Goal: Information Seeking & Learning: Learn about a topic

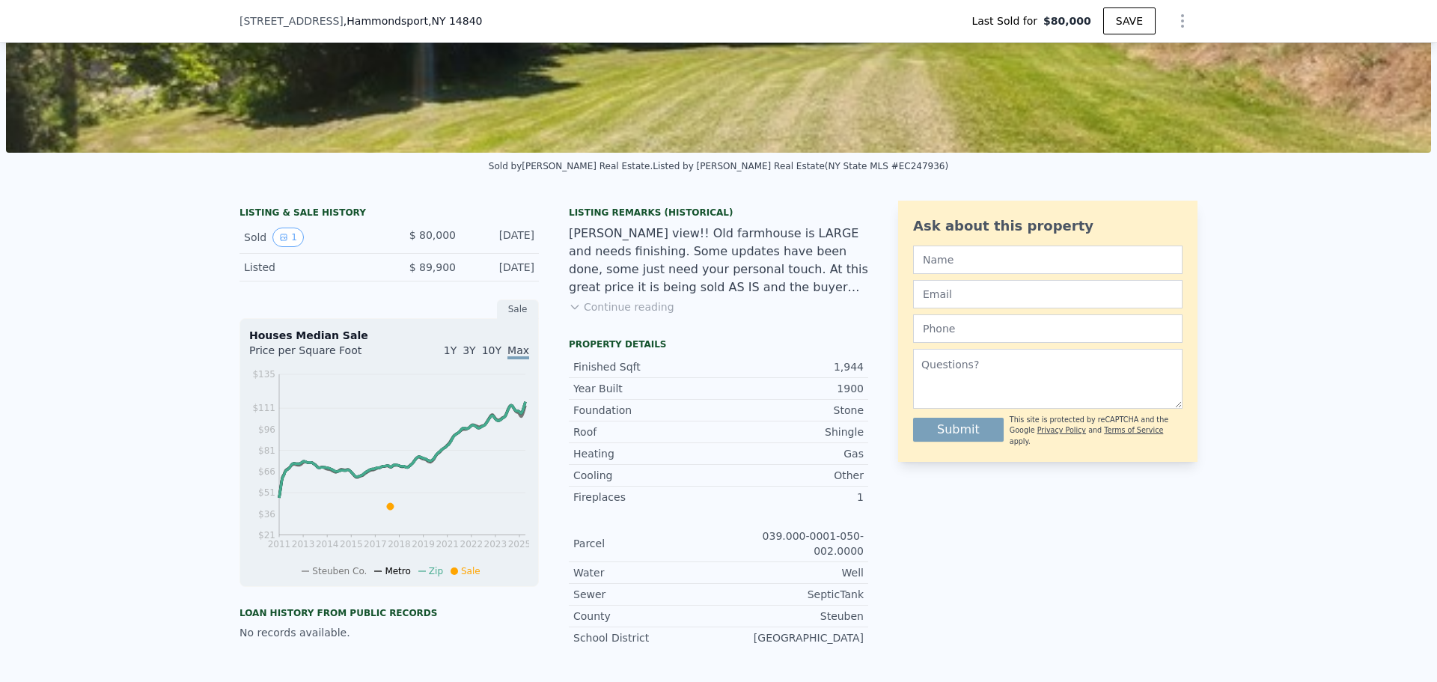
scroll to position [5, 0]
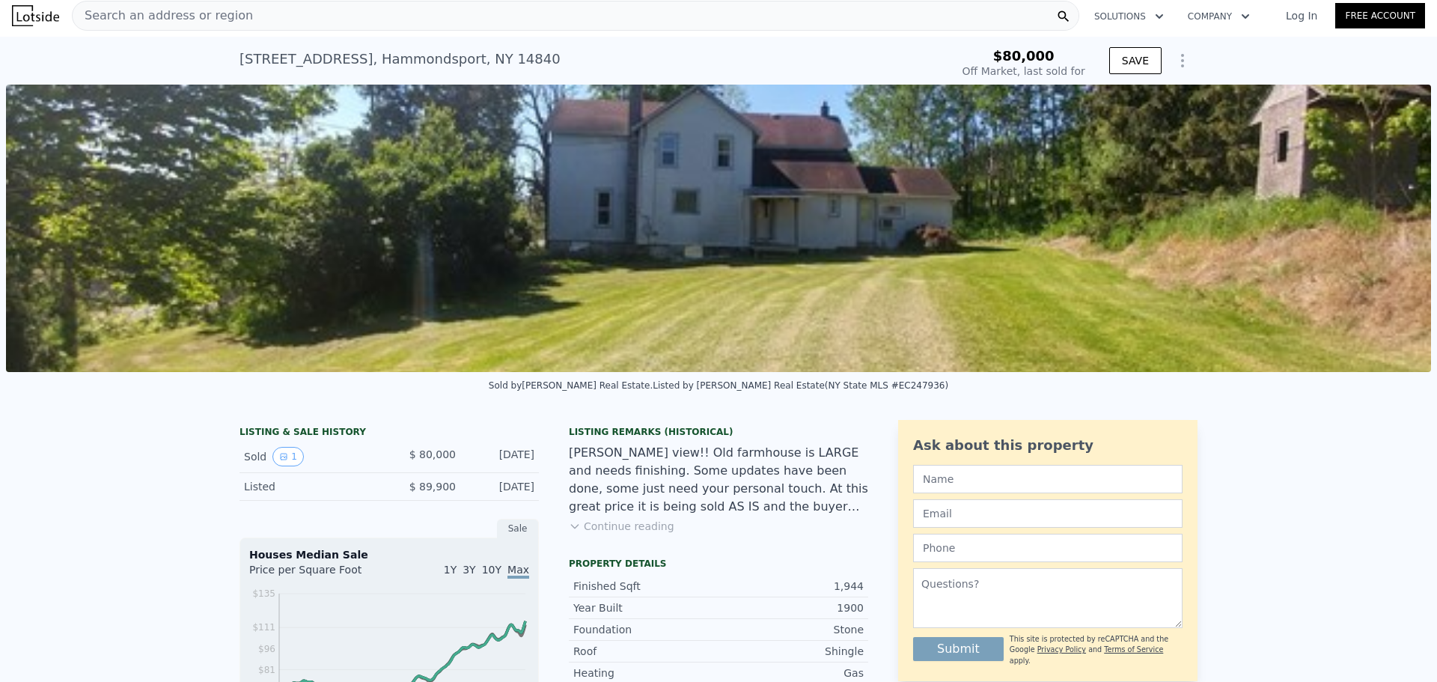
type input "$ 264,000"
type input "$ 158,638"
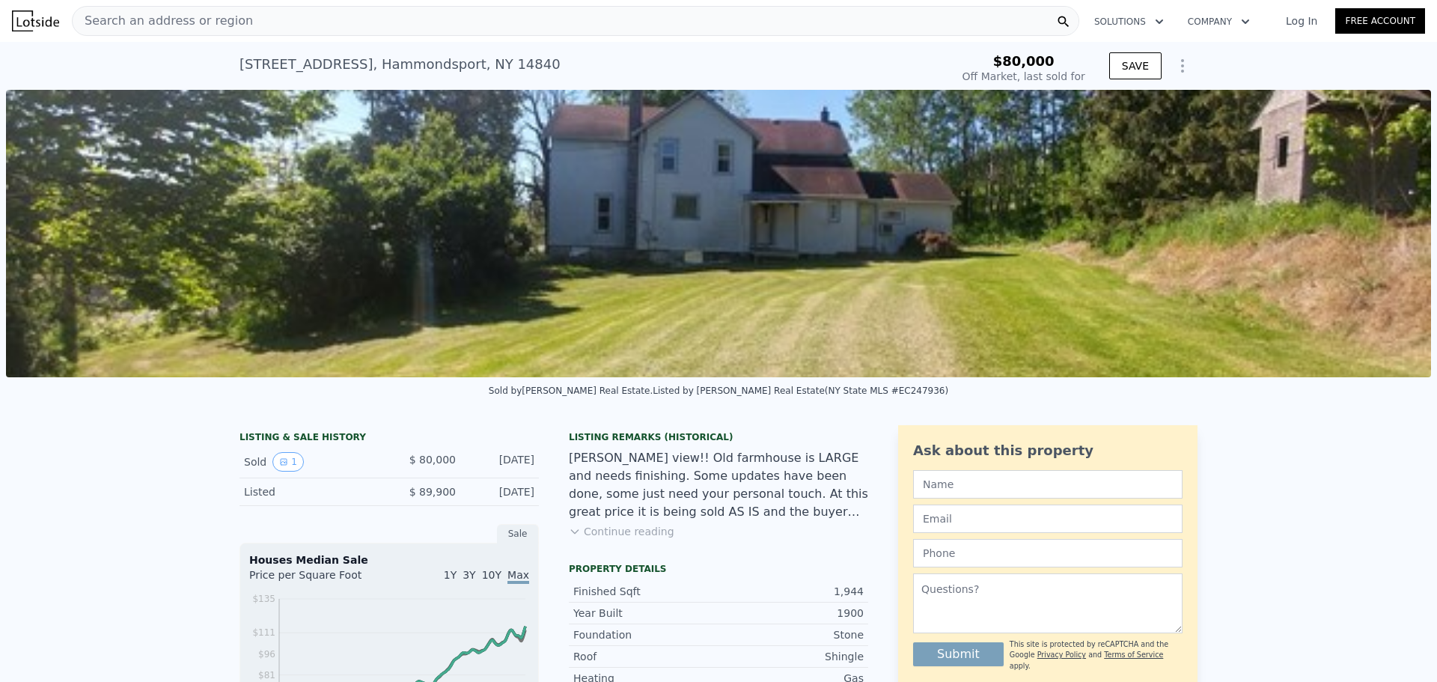
click at [245, 21] on div "Search an address or region" at bounding box center [575, 21] width 1007 height 30
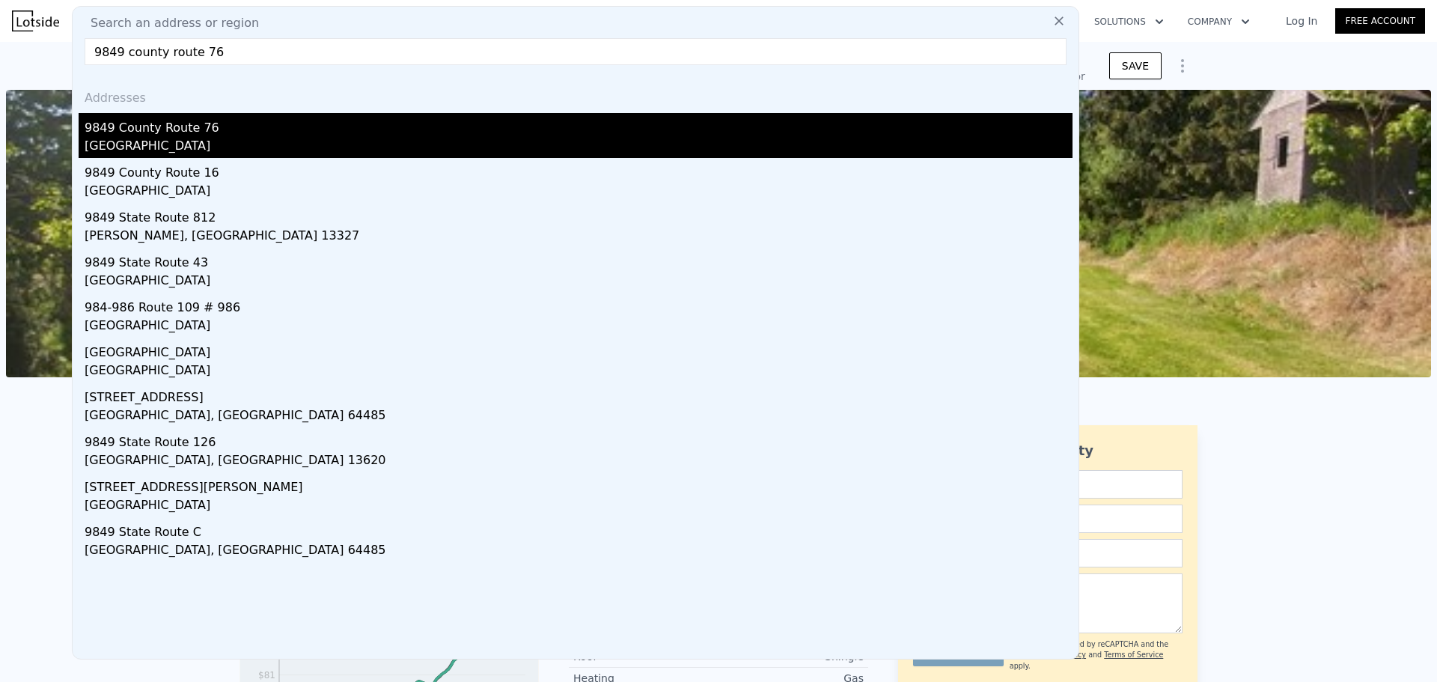
type input "9849 county route 76"
click at [185, 149] on div "[GEOGRAPHIC_DATA]" at bounding box center [579, 147] width 988 height 21
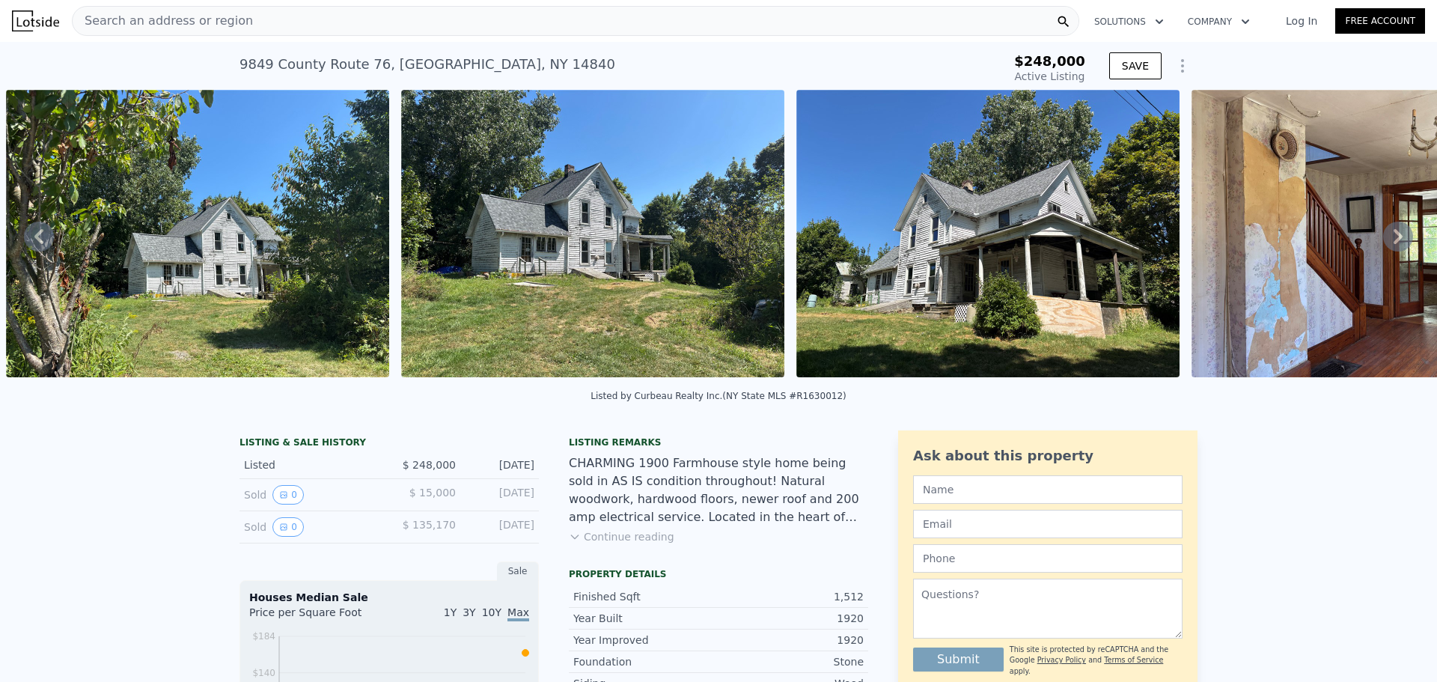
click at [200, 22] on span "Search an address or region" at bounding box center [163, 21] width 180 height 18
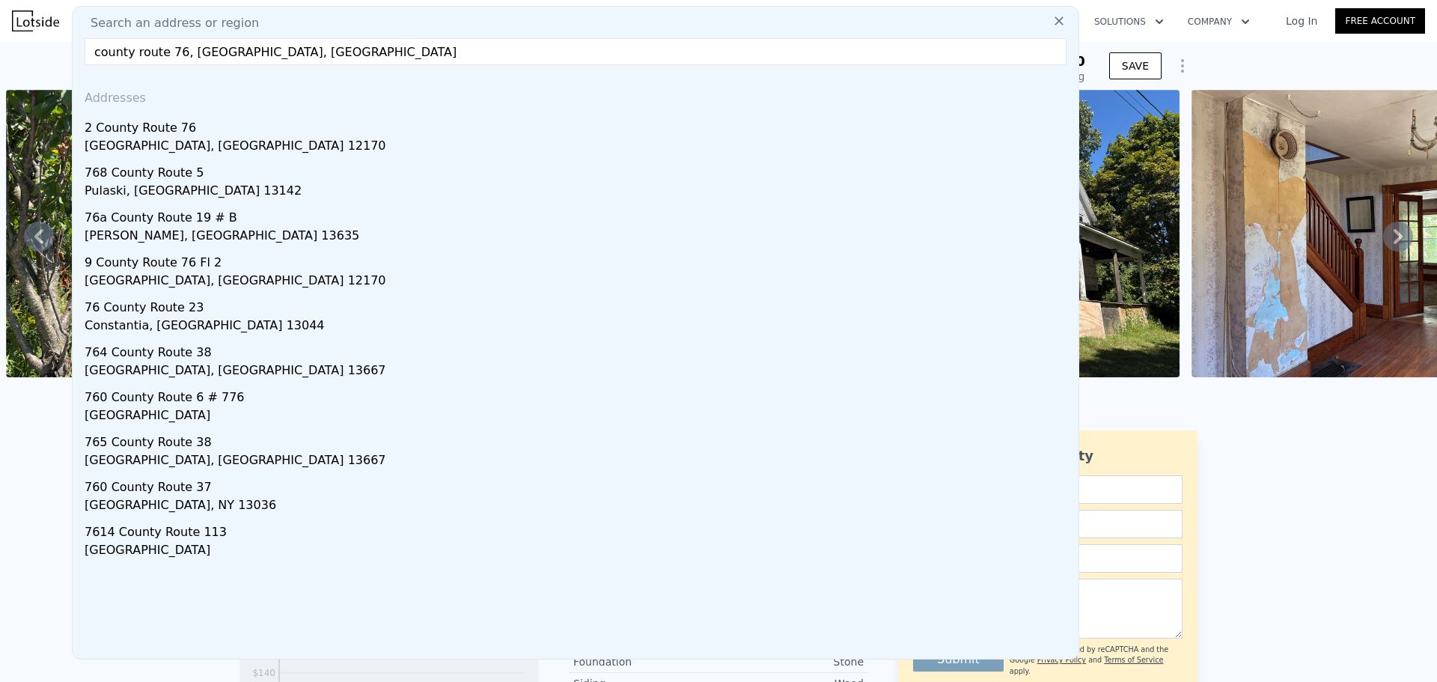
type input "county route 76, [GEOGRAPHIC_DATA], [GEOGRAPHIC_DATA]"
